Goal: Browse casually

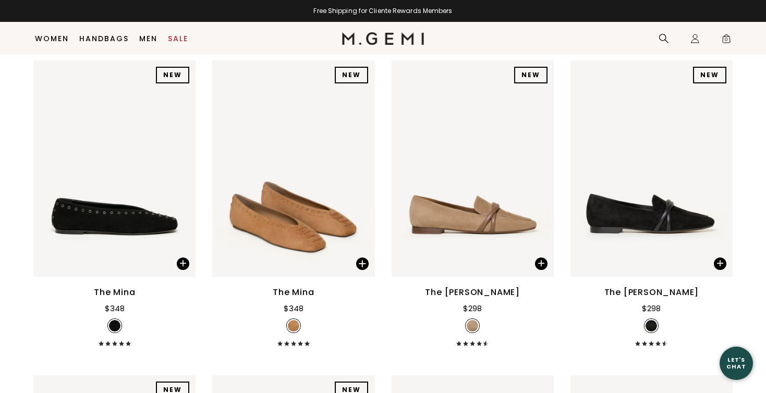
scroll to position [141, 0]
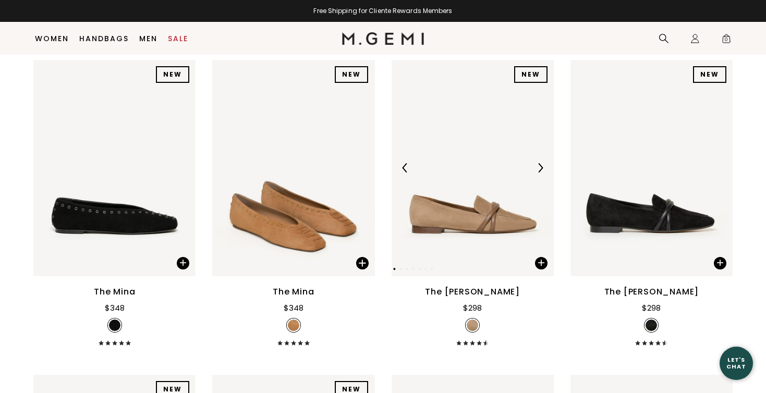
click at [481, 238] on img at bounding box center [473, 168] width 162 height 217
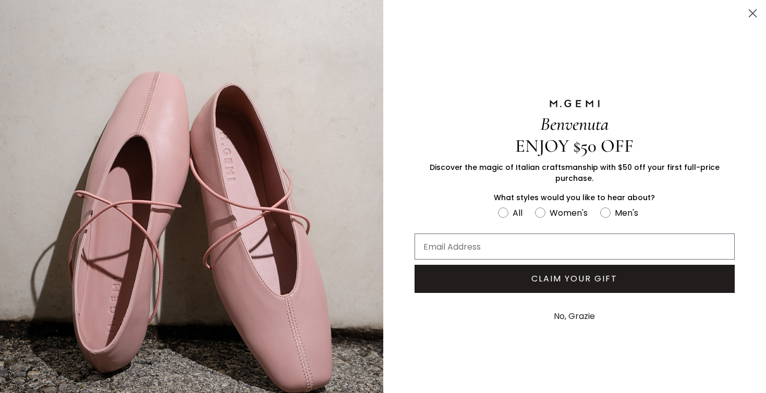
scroll to position [0, 0]
click at [756, 11] on circle "Close dialog" at bounding box center [752, 13] width 17 height 17
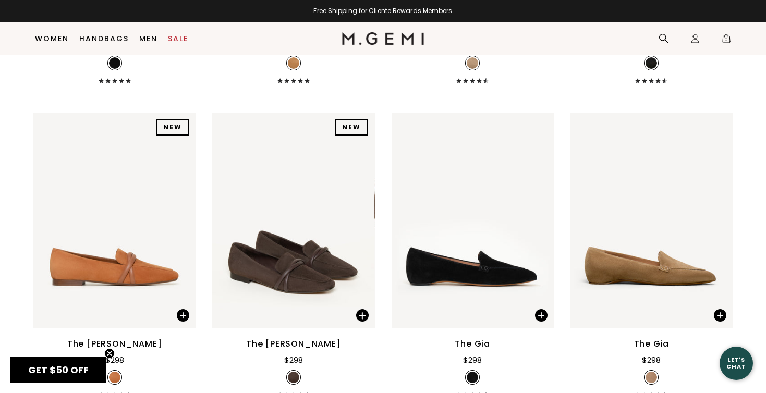
scroll to position [405, 0]
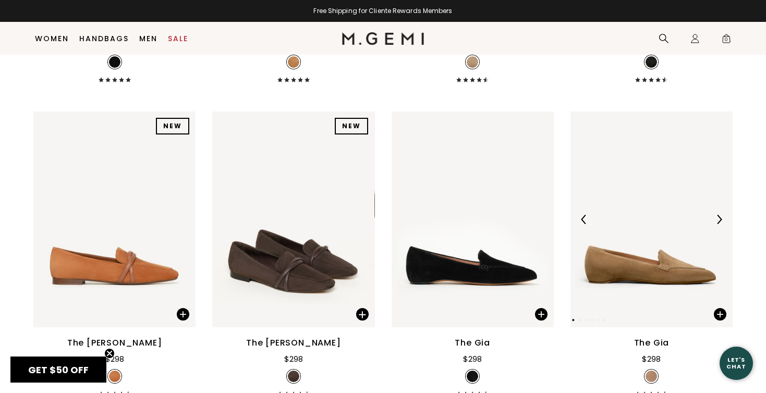
click at [670, 285] on img at bounding box center [652, 220] width 162 height 217
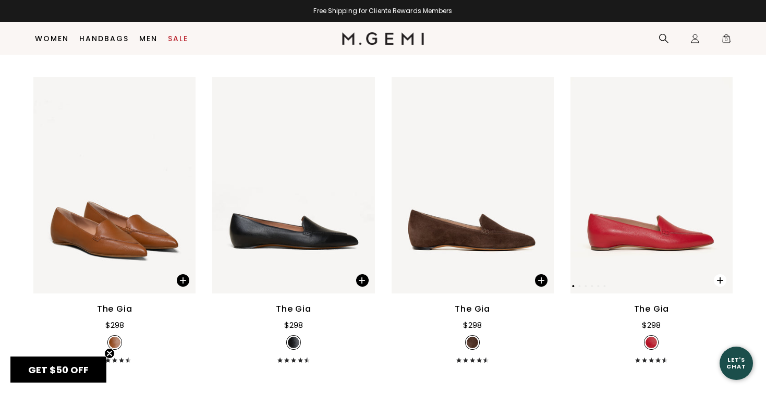
scroll to position [755, 0]
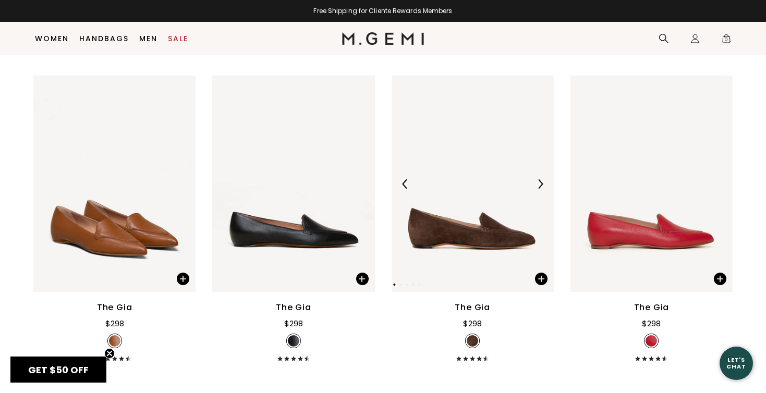
click at [471, 242] on img at bounding box center [473, 184] width 162 height 217
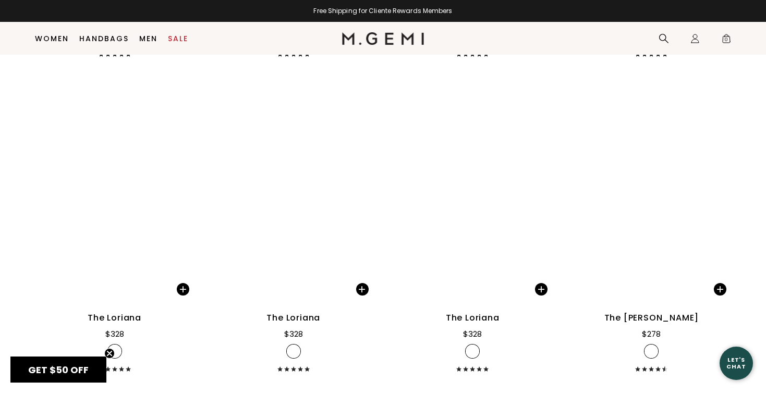
scroll to position [3585, 0]
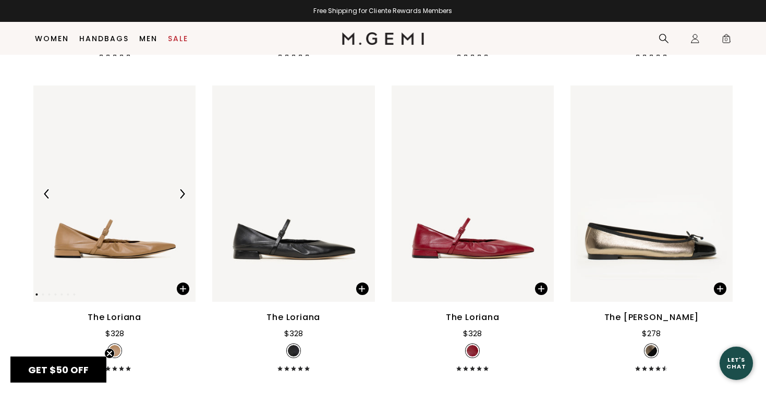
click at [126, 247] on img at bounding box center [114, 194] width 162 height 217
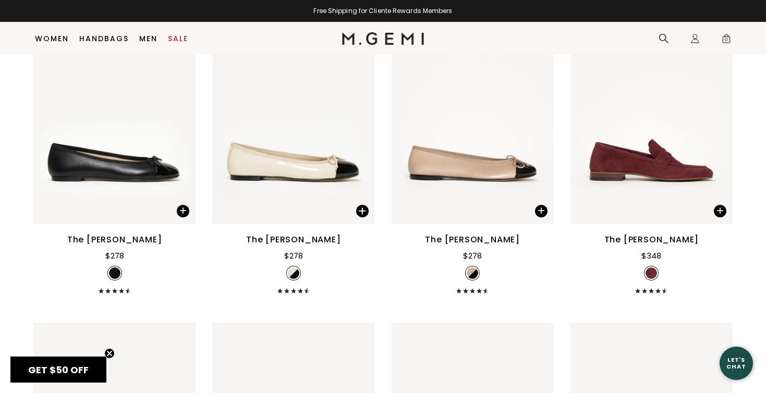
scroll to position [3979, 0]
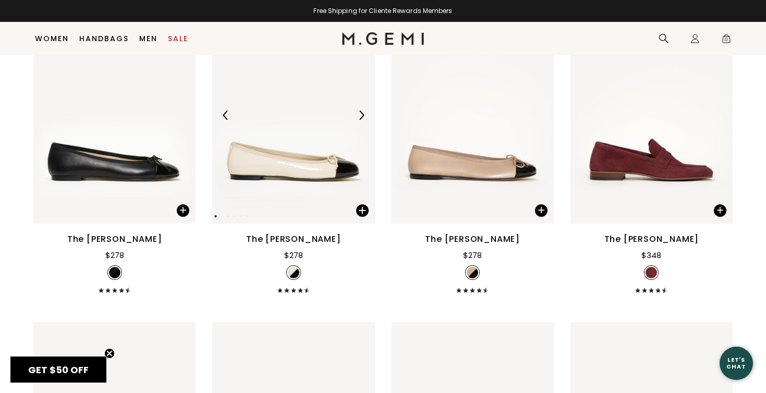
click at [279, 178] on img at bounding box center [293, 115] width 162 height 217
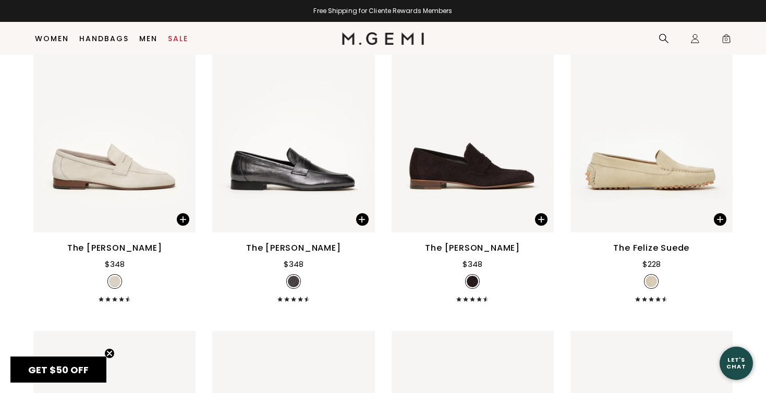
scroll to position [4600, 0]
click at [665, 183] on img at bounding box center [652, 124] width 162 height 217
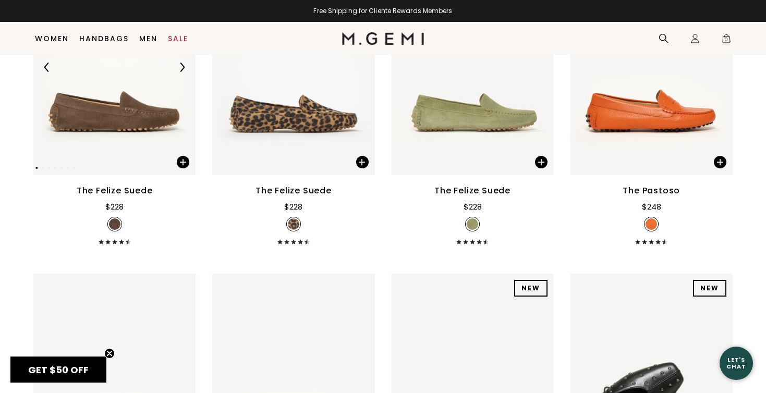
scroll to position [5288, 0]
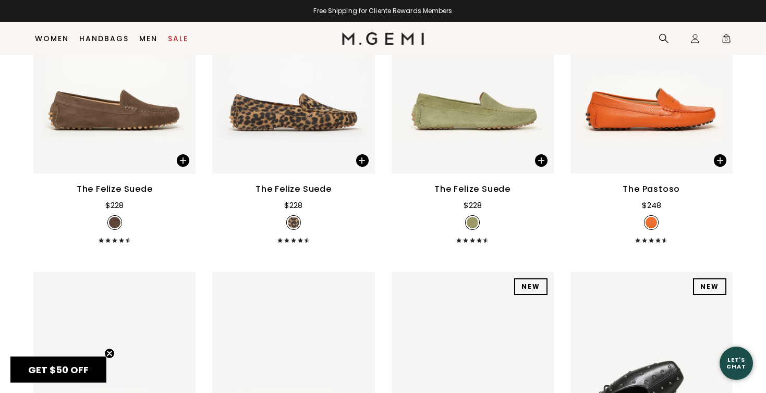
click at [110, 351] on circle "Close teaser" at bounding box center [110, 354] width 10 height 10
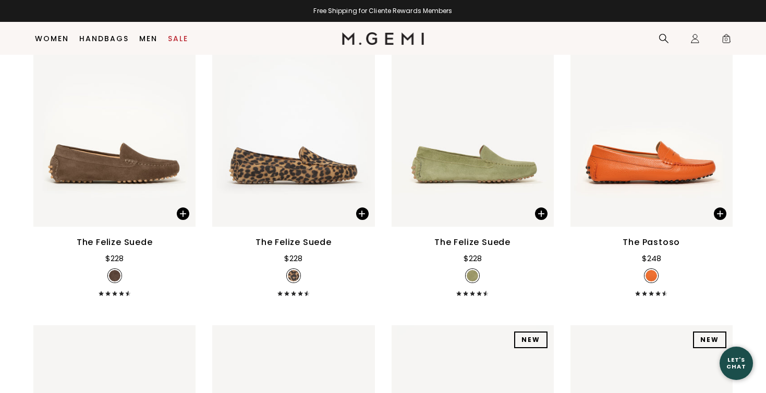
scroll to position [5234, 0]
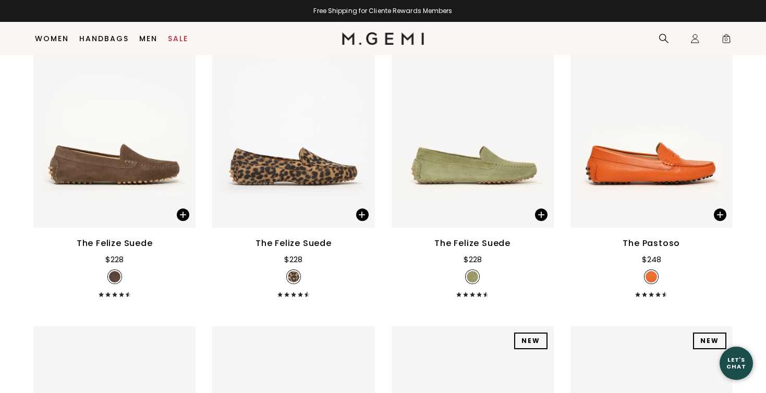
click at [169, 247] on div "The Felize Suede $228 + 7" at bounding box center [114, 155] width 162 height 286
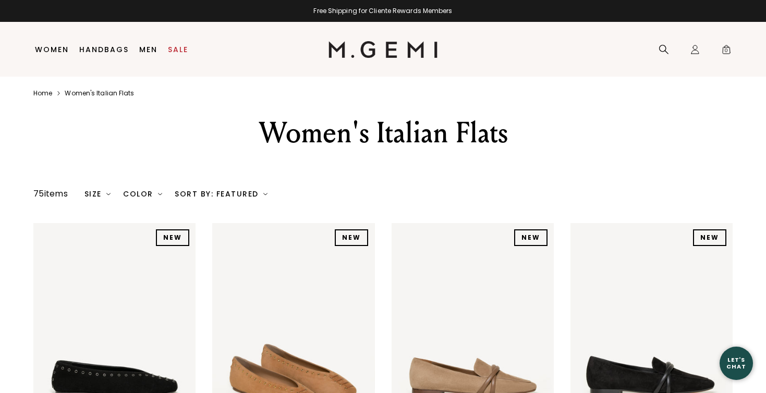
scroll to position [0, 0]
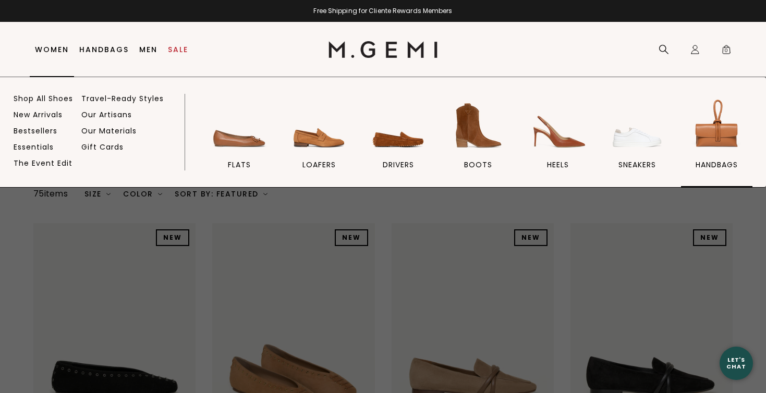
click at [725, 138] on img at bounding box center [717, 126] width 58 height 58
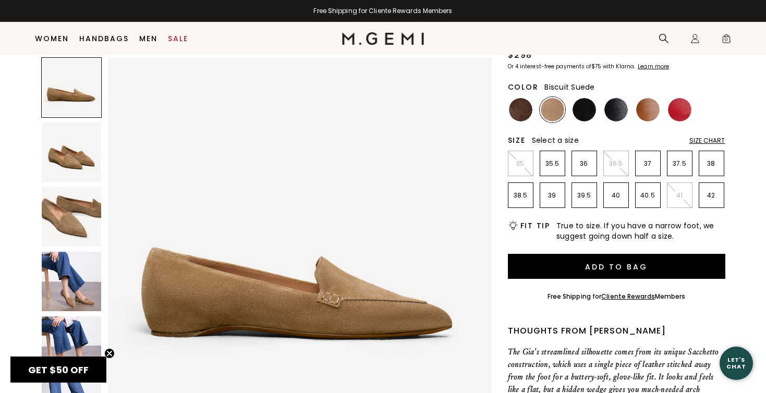
scroll to position [105, 0]
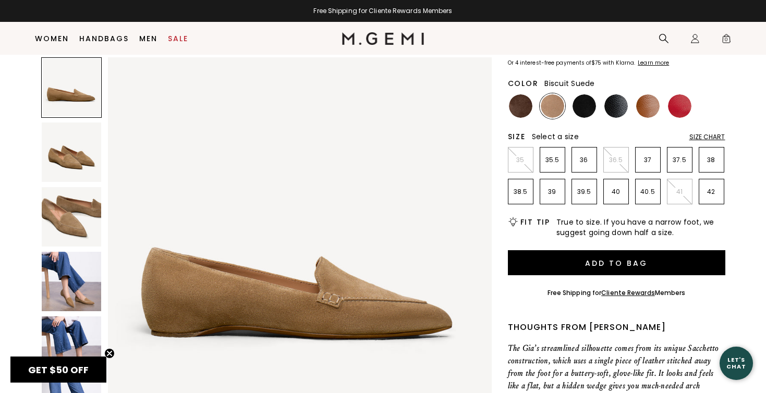
click at [301, 296] on img at bounding box center [300, 249] width 384 height 384
click at [64, 148] on img at bounding box center [71, 152] width 59 height 59
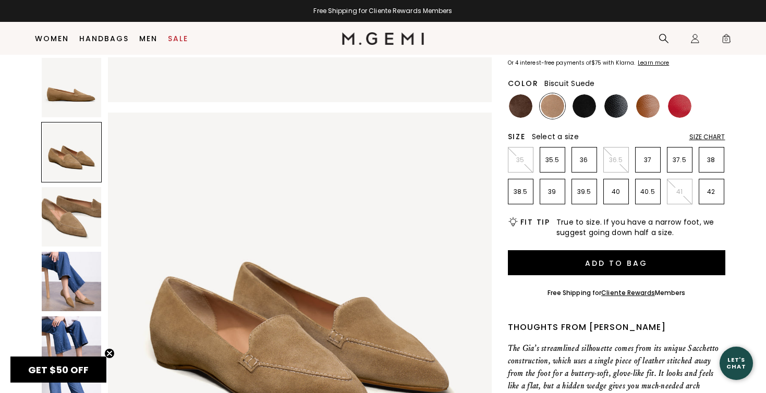
scroll to position [394, 0]
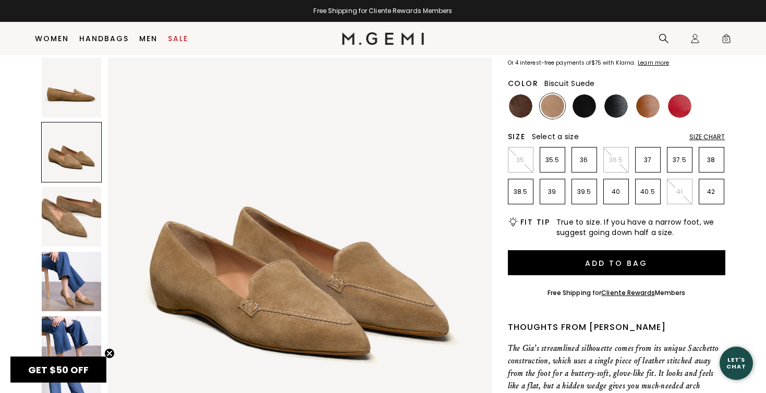
click at [75, 204] on img at bounding box center [71, 216] width 59 height 59
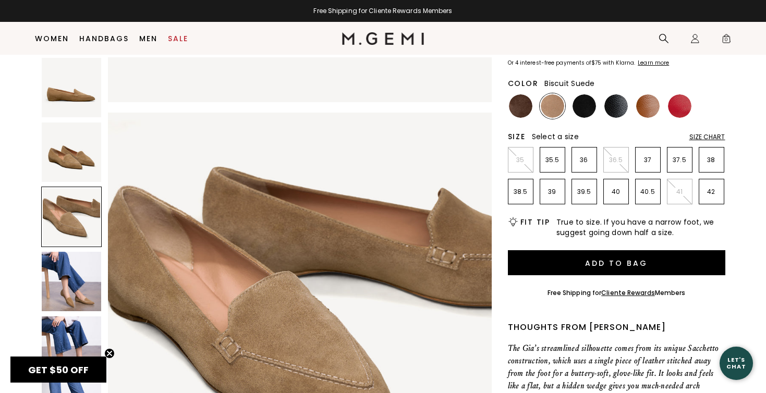
scroll to position [789, 0]
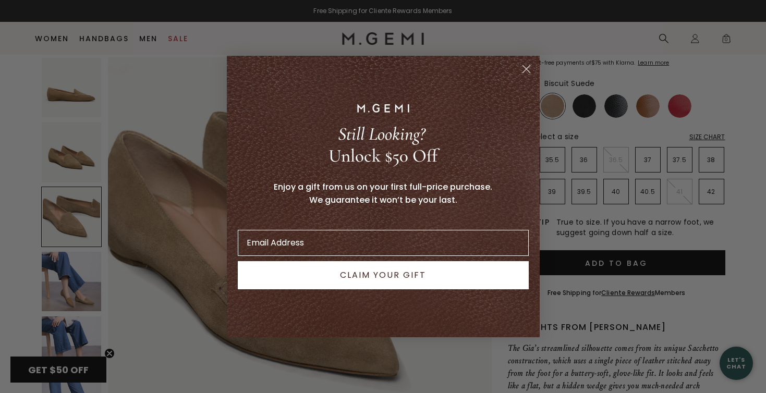
click at [524, 68] on circle "Close dialog" at bounding box center [526, 69] width 17 height 17
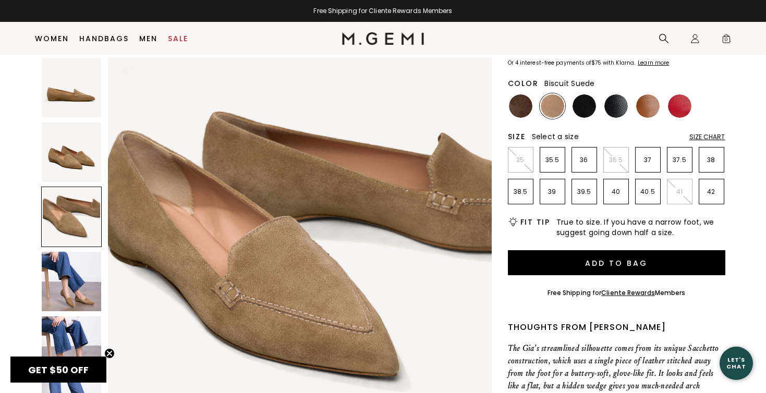
click at [76, 285] on img at bounding box center [71, 281] width 59 height 59
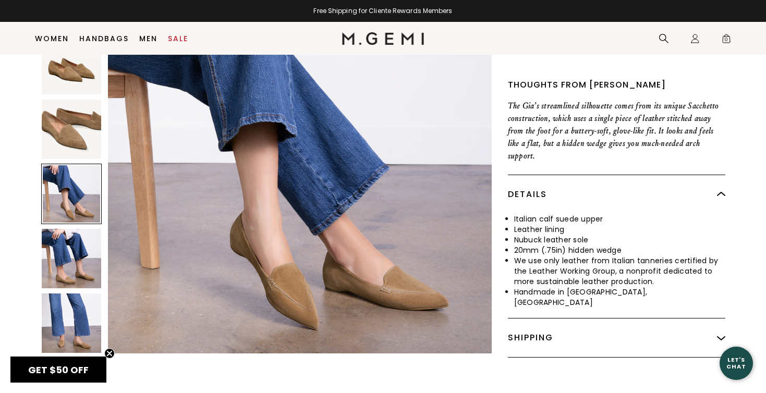
scroll to position [352, 0]
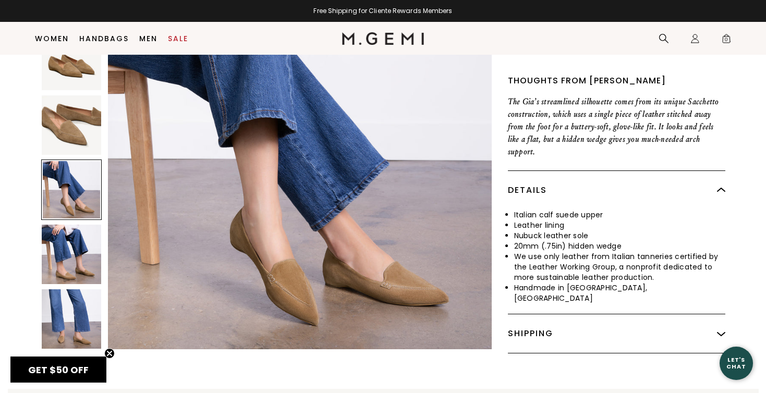
click at [76, 242] on img at bounding box center [71, 254] width 59 height 59
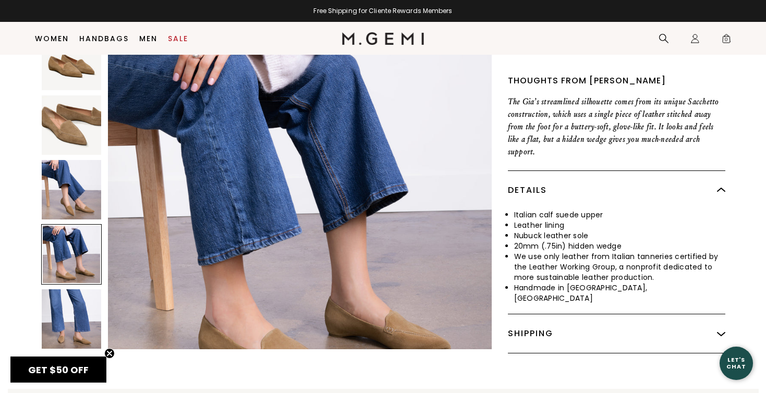
scroll to position [1578, 0]
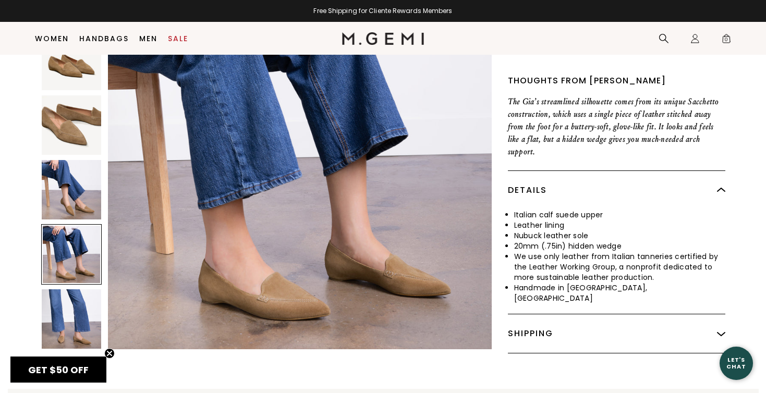
click at [73, 309] on img at bounding box center [71, 319] width 59 height 59
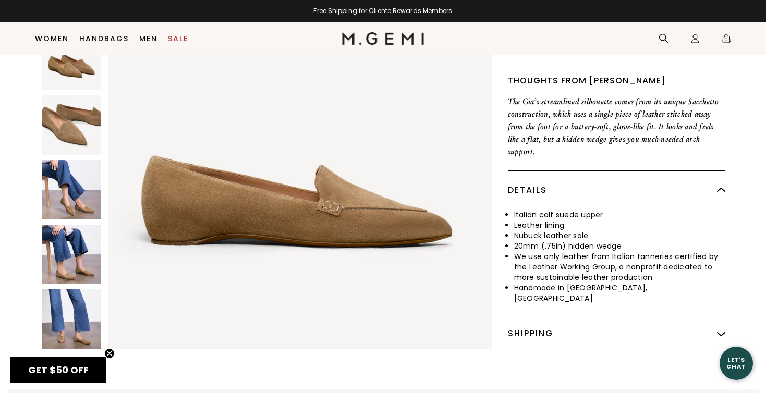
scroll to position [0, 0]
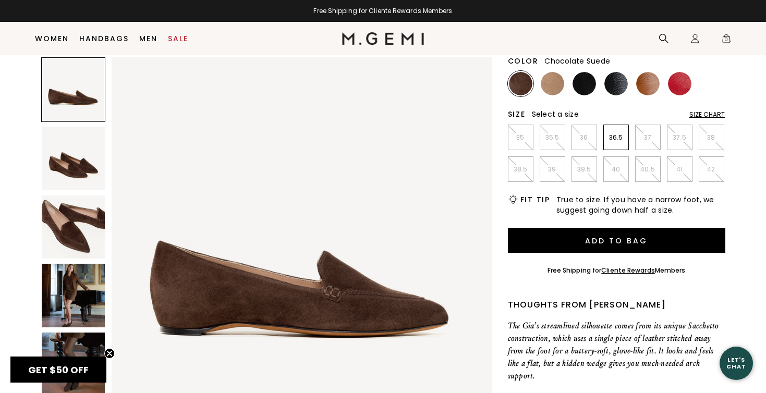
scroll to position [141, 0]
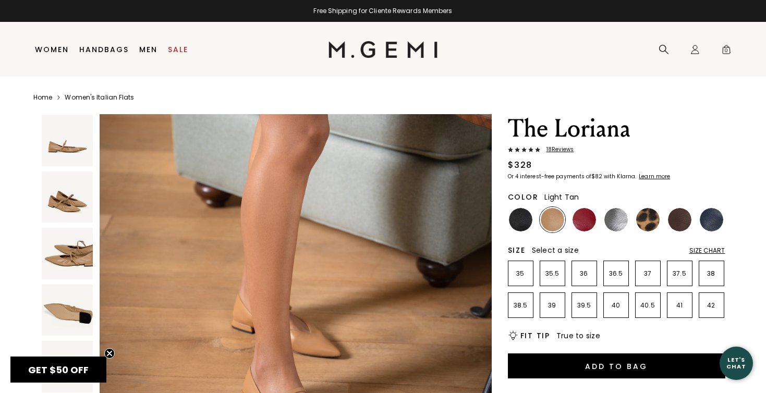
scroll to position [2425, 0]
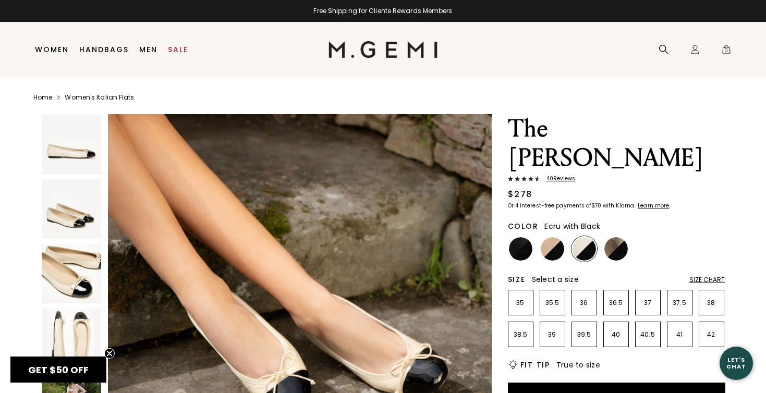
scroll to position [1983, 0]
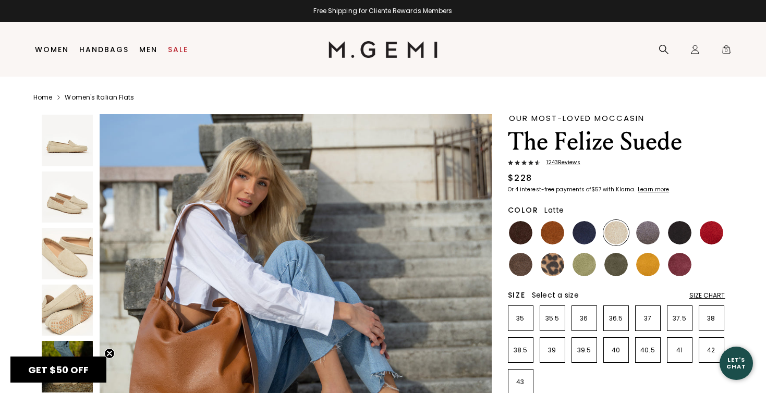
scroll to position [2425, 0]
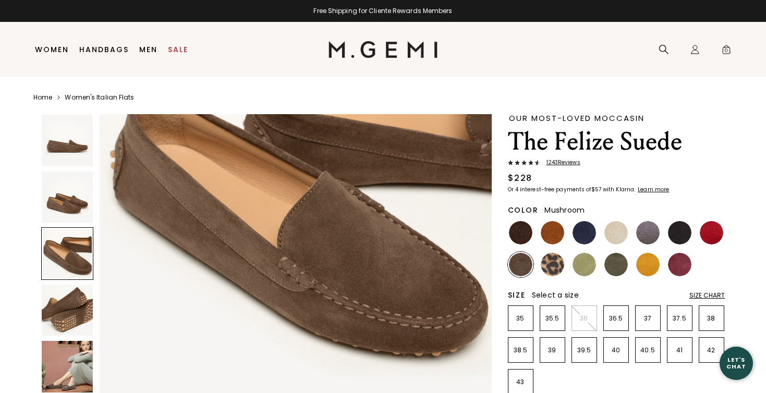
scroll to position [962, 0]
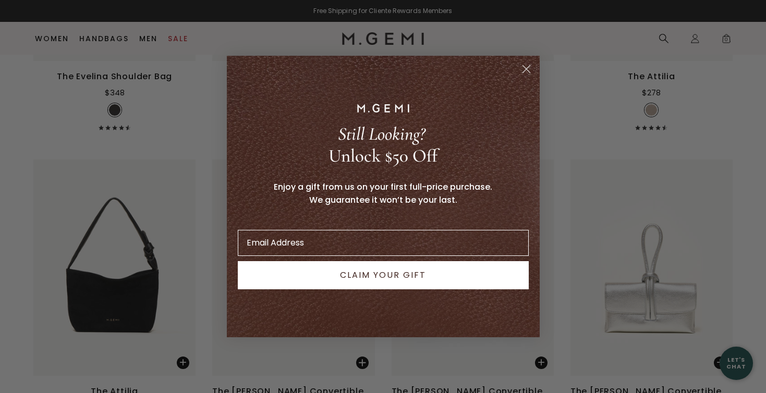
scroll to position [1934, 0]
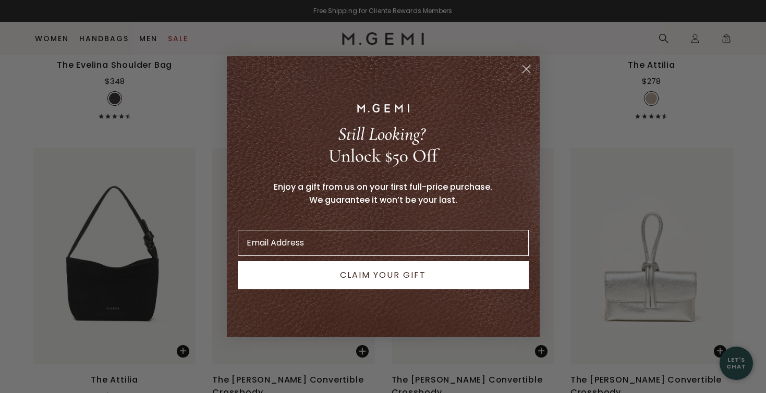
click at [525, 69] on circle "Close dialog" at bounding box center [526, 69] width 17 height 17
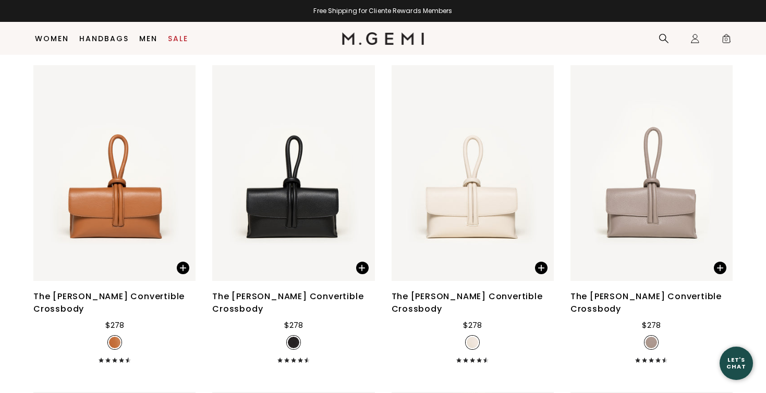
scroll to position [2343, 0]
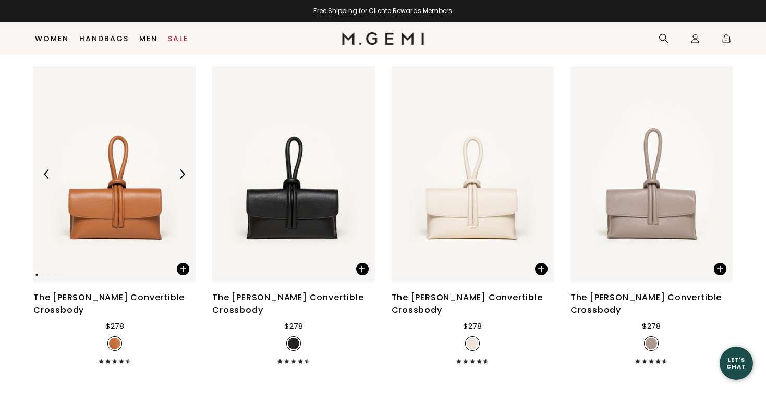
click at [100, 224] on img at bounding box center [114, 174] width 162 height 217
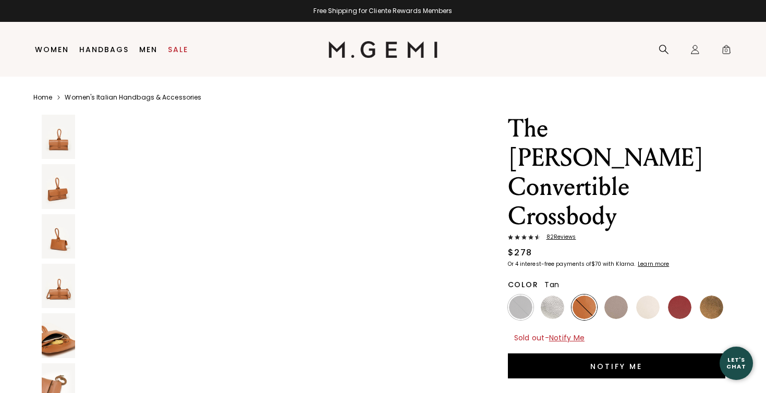
scroll to position [5582, 0]
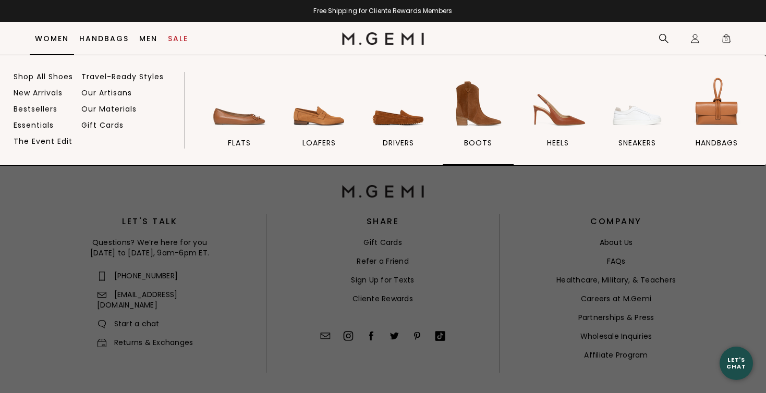
click at [477, 111] on img at bounding box center [478, 104] width 58 height 58
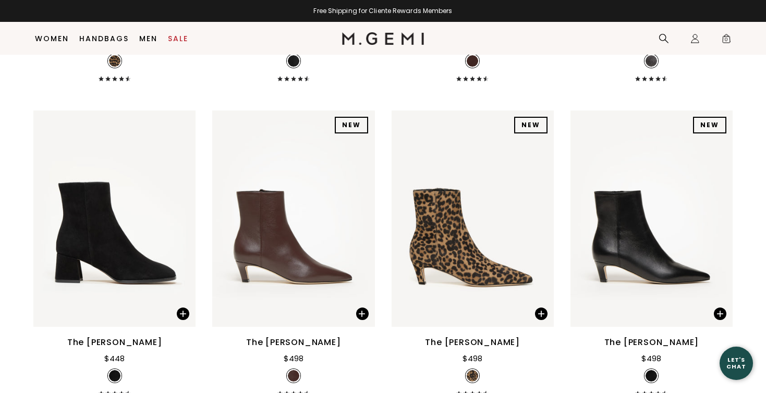
scroll to position [702, 0]
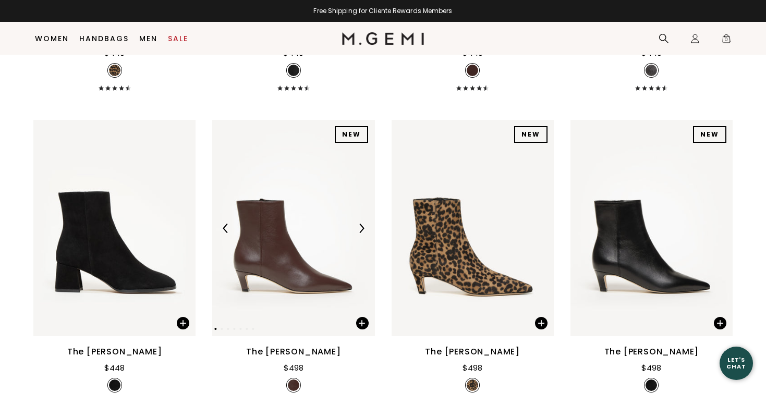
click at [279, 251] on img at bounding box center [293, 228] width 162 height 217
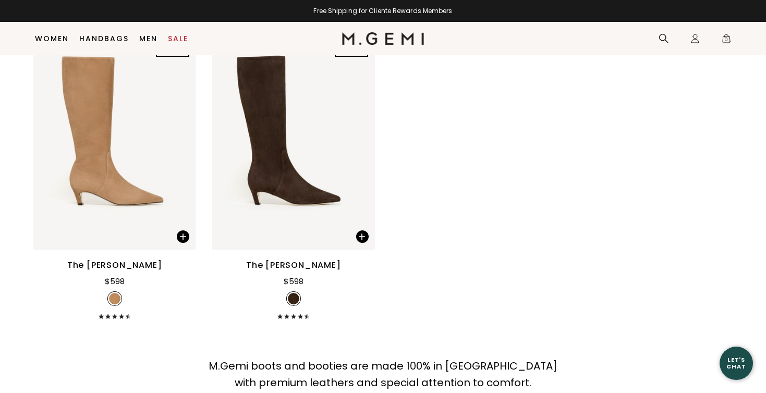
scroll to position [1419, 0]
click at [281, 197] on img at bounding box center [293, 141] width 162 height 217
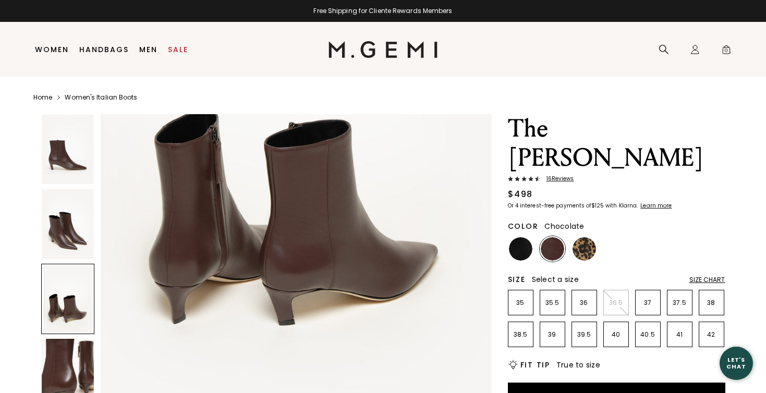
scroll to position [1293, 0]
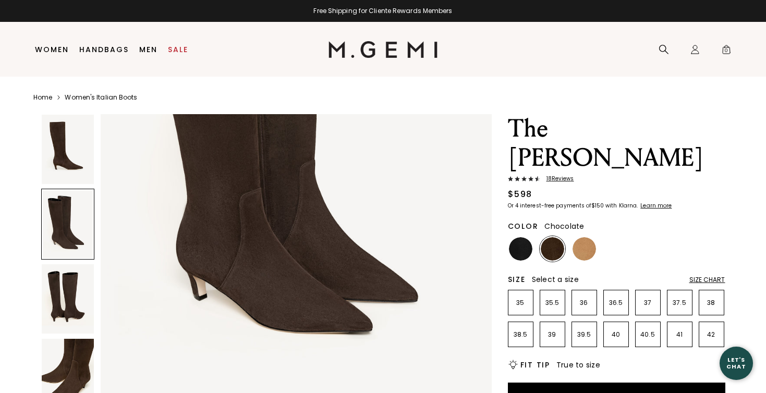
scroll to position [760, 0]
